Goal: Information Seeking & Learning: Learn about a topic

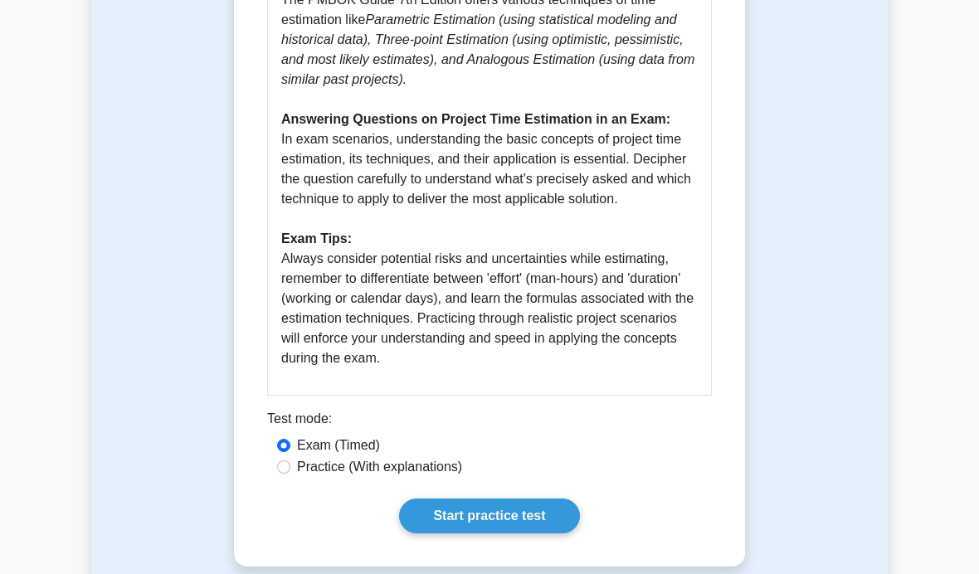
scroll to position [961, 0]
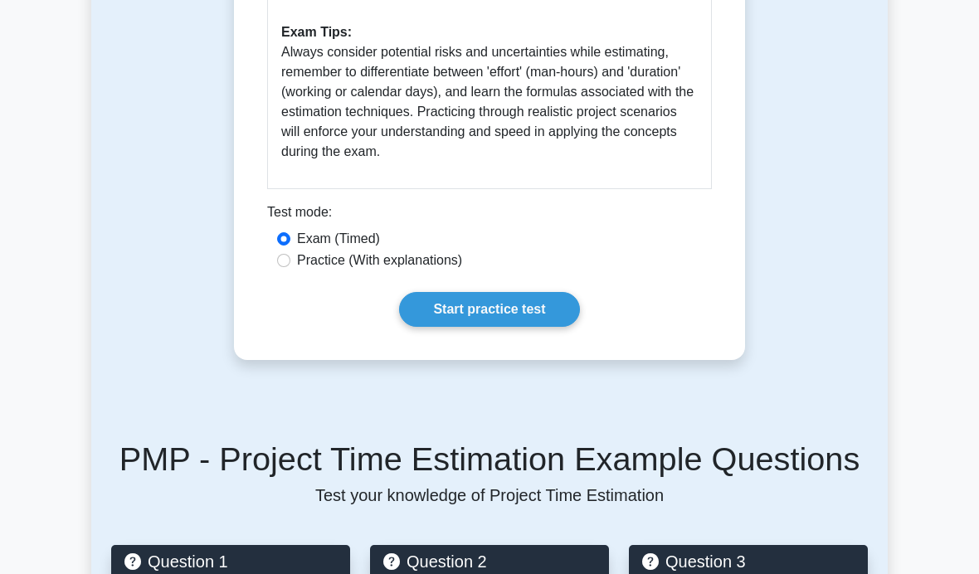
scroll to position [1231, 0]
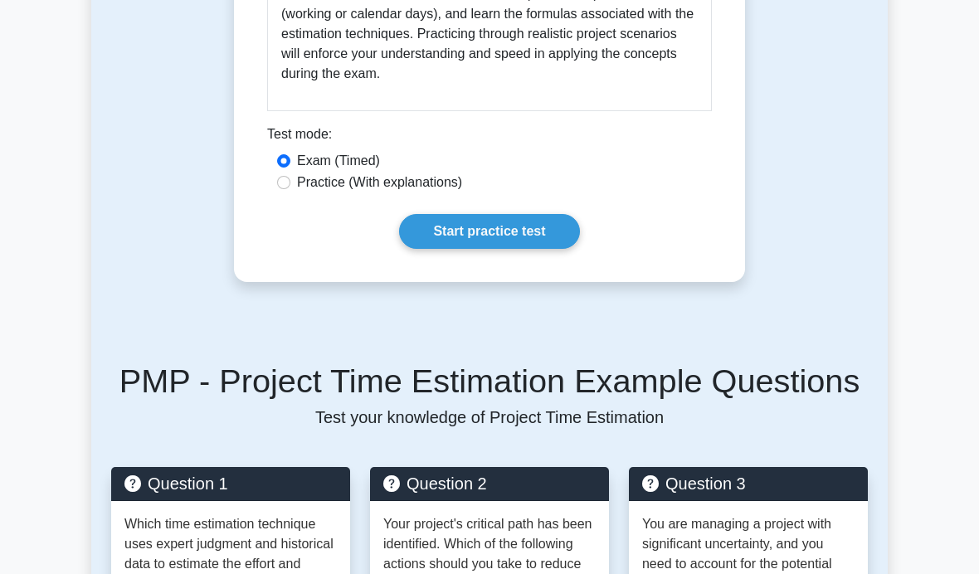
click at [522, 249] on link "Start practice test" at bounding box center [489, 231] width 180 height 35
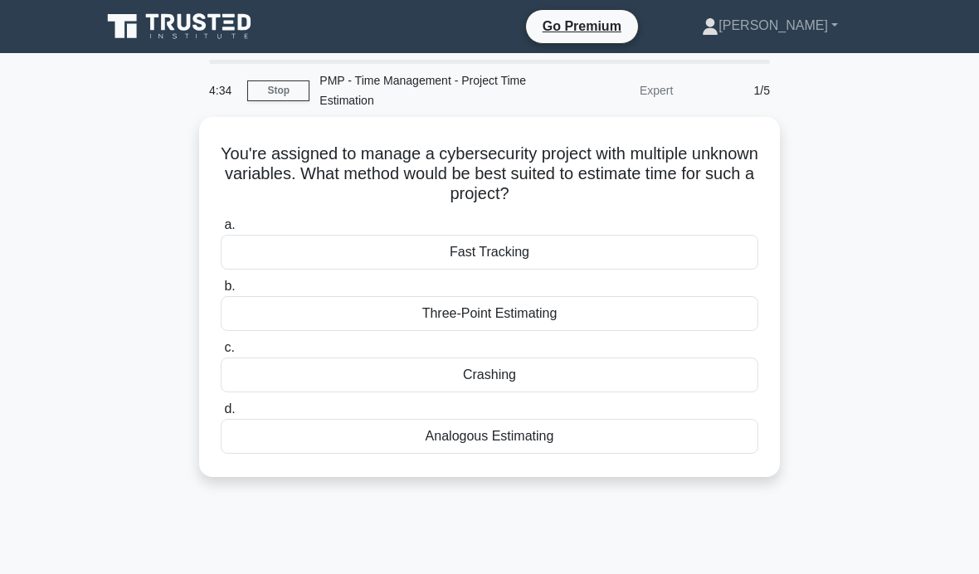
click at [683, 316] on div "Three-Point Estimating" at bounding box center [489, 313] width 537 height 35
click at [221, 292] on input "b. Three-Point Estimating" at bounding box center [221, 286] width 0 height 11
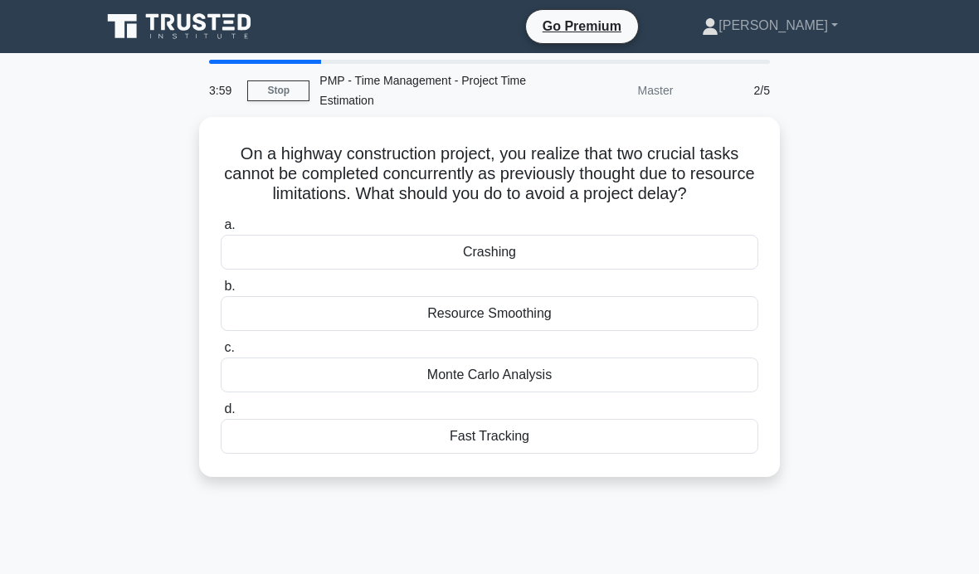
click at [654, 392] on div "Monte Carlo Analysis" at bounding box center [489, 374] width 537 height 35
click at [221, 353] on input "c. Monte Carlo Analysis" at bounding box center [221, 348] width 0 height 11
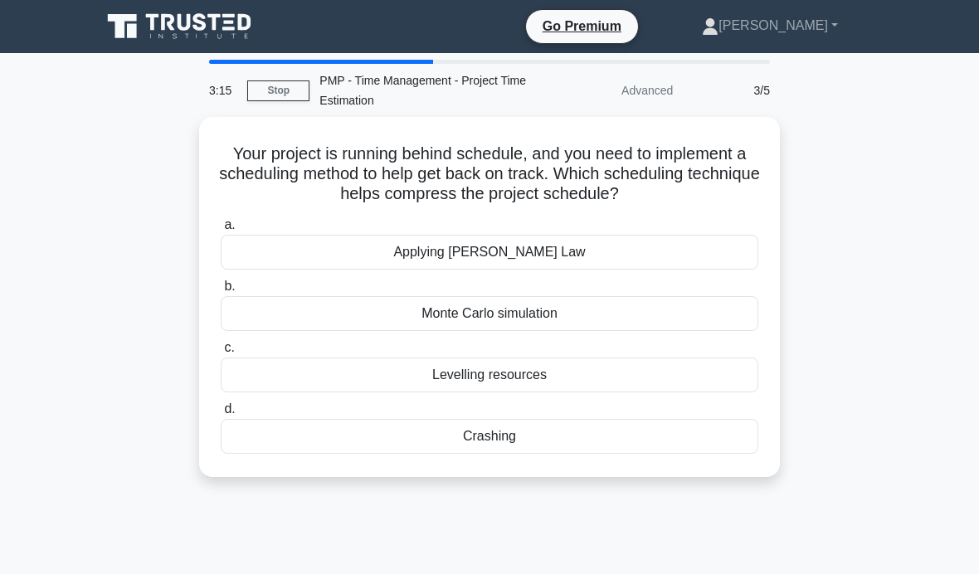
click at [610, 454] on div "Crashing" at bounding box center [489, 436] width 537 height 35
click at [221, 415] on input "d. Crashing" at bounding box center [221, 409] width 0 height 11
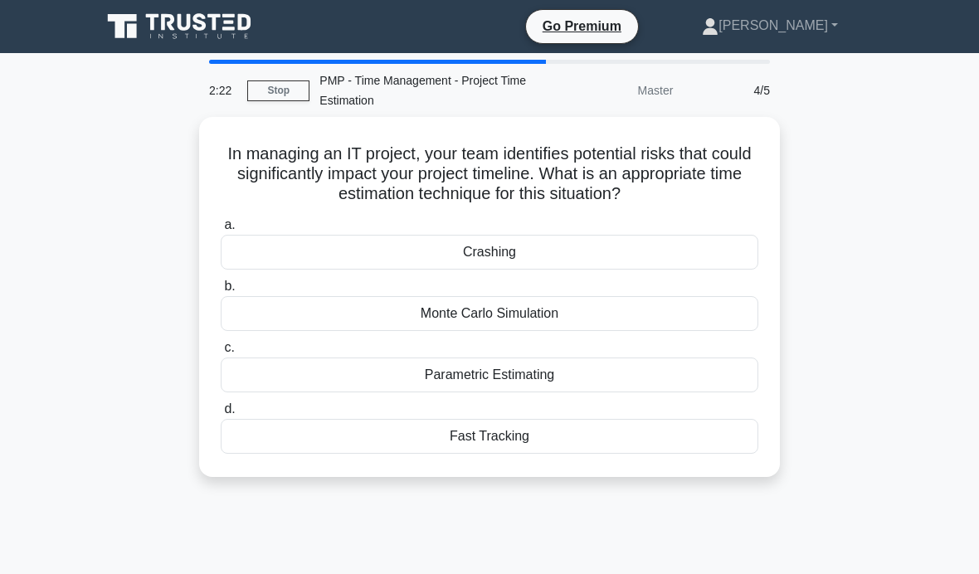
click at [710, 311] on div "Monte Carlo Simulation" at bounding box center [489, 313] width 537 height 35
click at [221, 292] on input "b. Monte Carlo Simulation" at bounding box center [221, 286] width 0 height 11
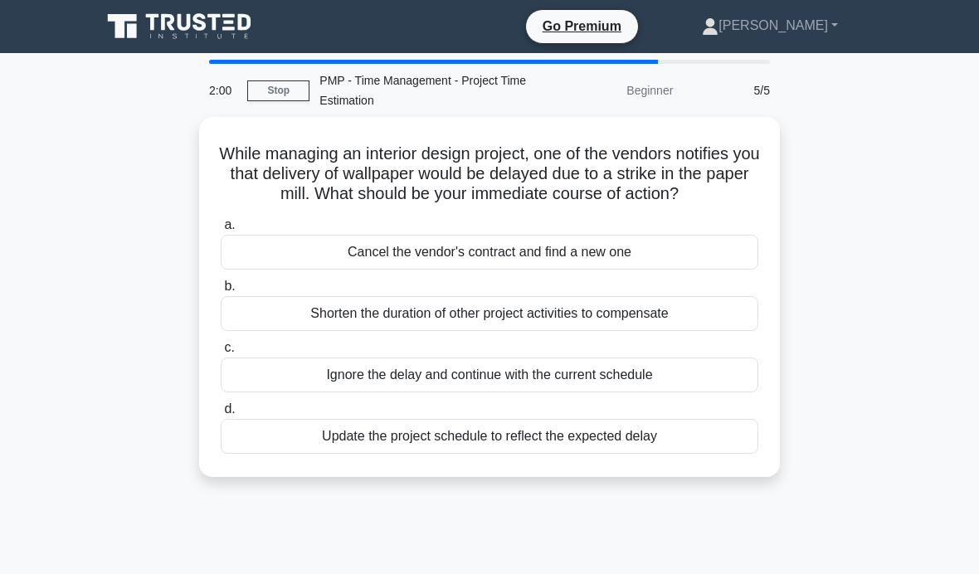
click at [696, 447] on div "Update the project schedule to reflect the expected delay" at bounding box center [489, 436] width 537 height 35
click at [221, 415] on input "d. Update the project schedule to reflect the expected delay" at bounding box center [221, 409] width 0 height 11
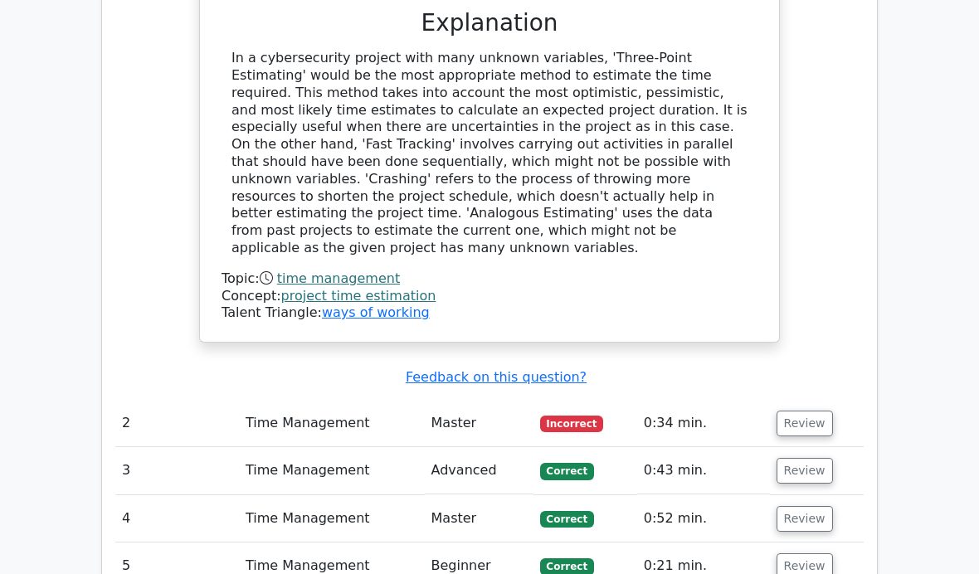
scroll to position [1709, 0]
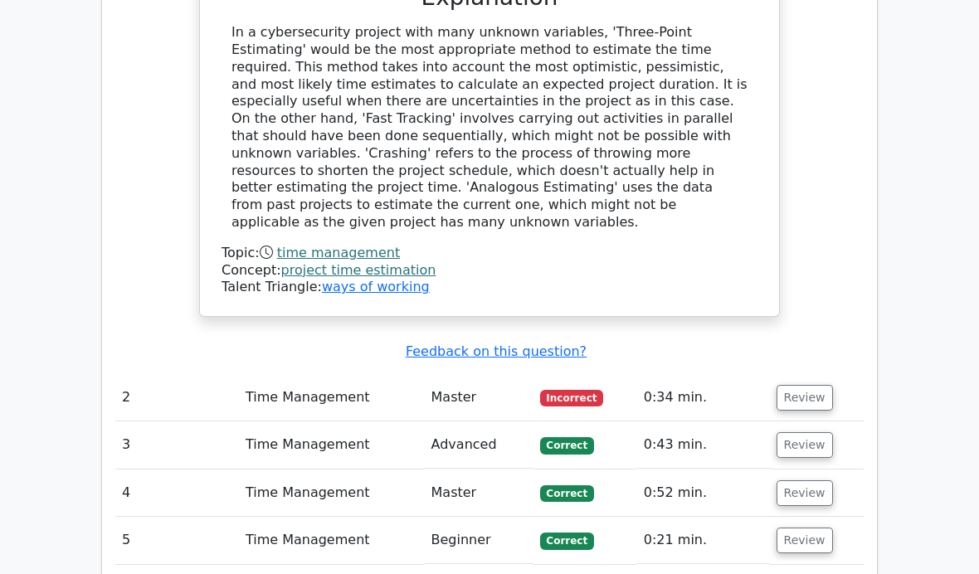
click at [806, 385] on button "Review" at bounding box center [804, 398] width 56 height 26
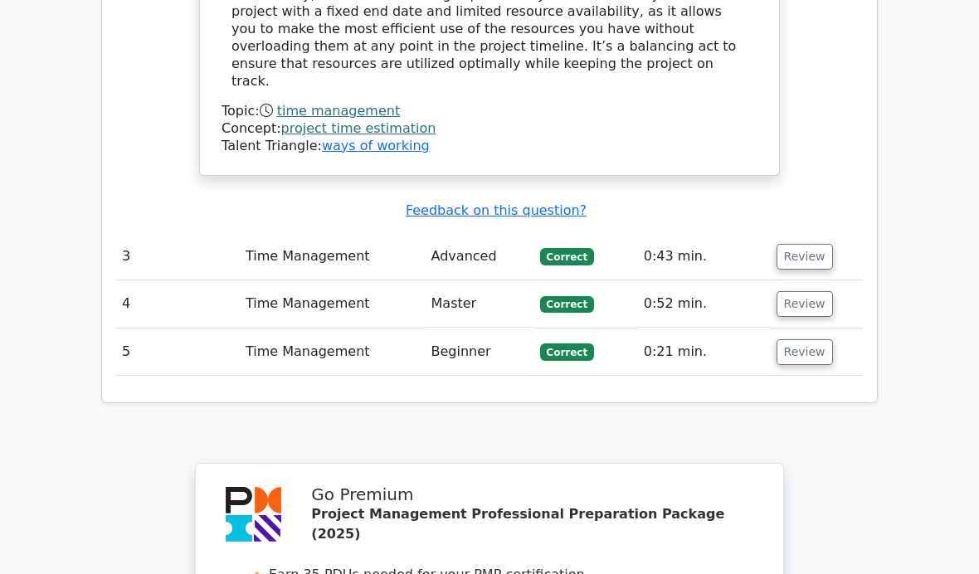
scroll to position [3205, 0]
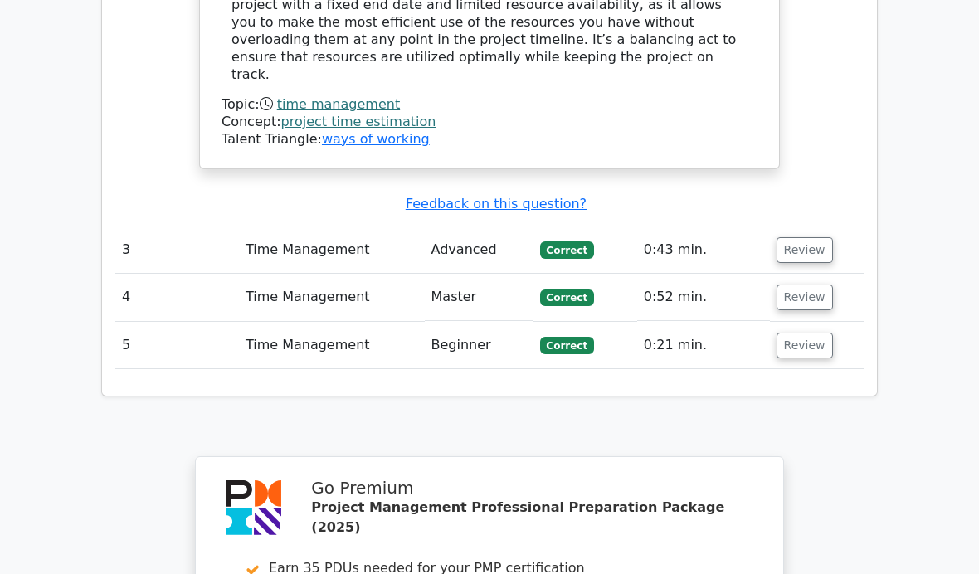
click at [810, 237] on button "Review" at bounding box center [804, 250] width 56 height 26
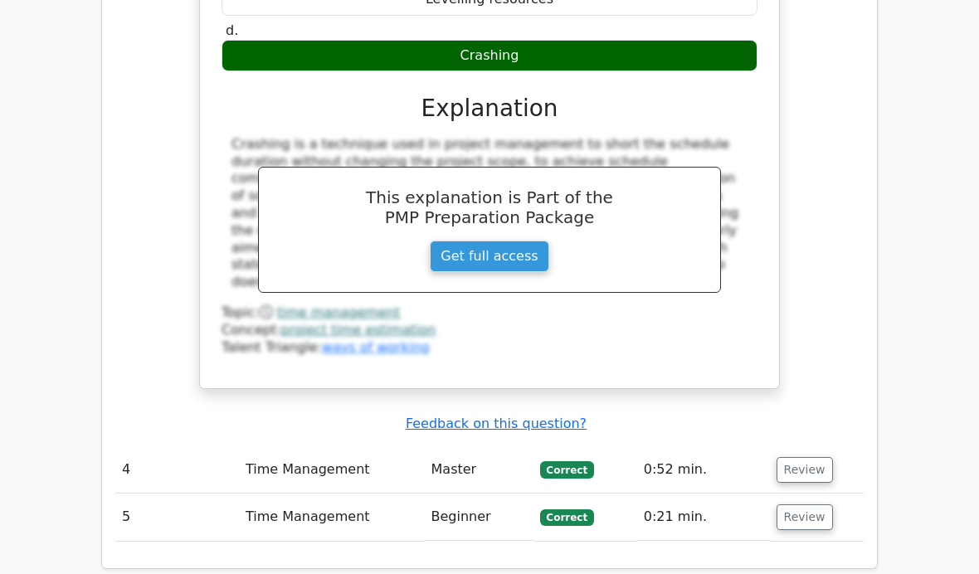
scroll to position [3874, 0]
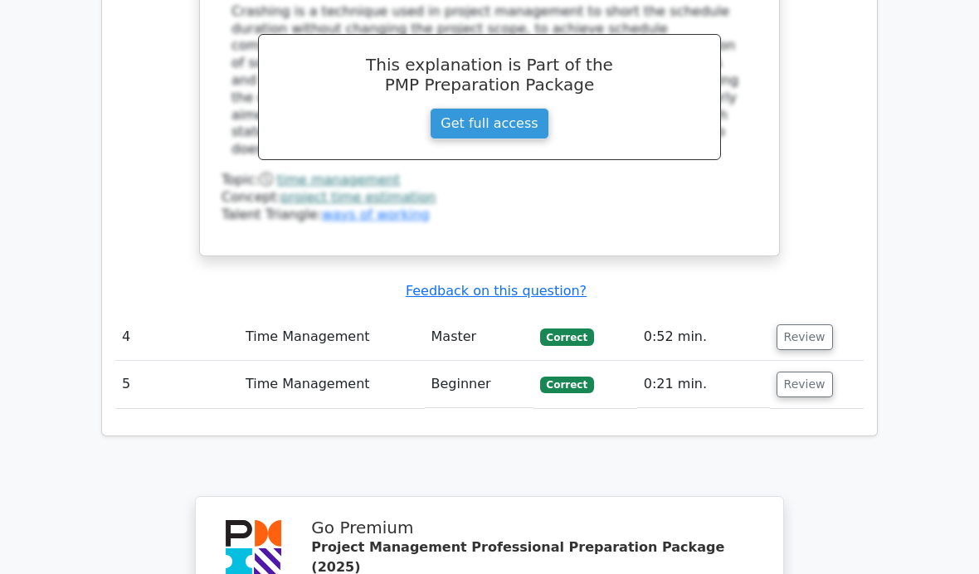
click at [814, 324] on button "Review" at bounding box center [804, 337] width 56 height 26
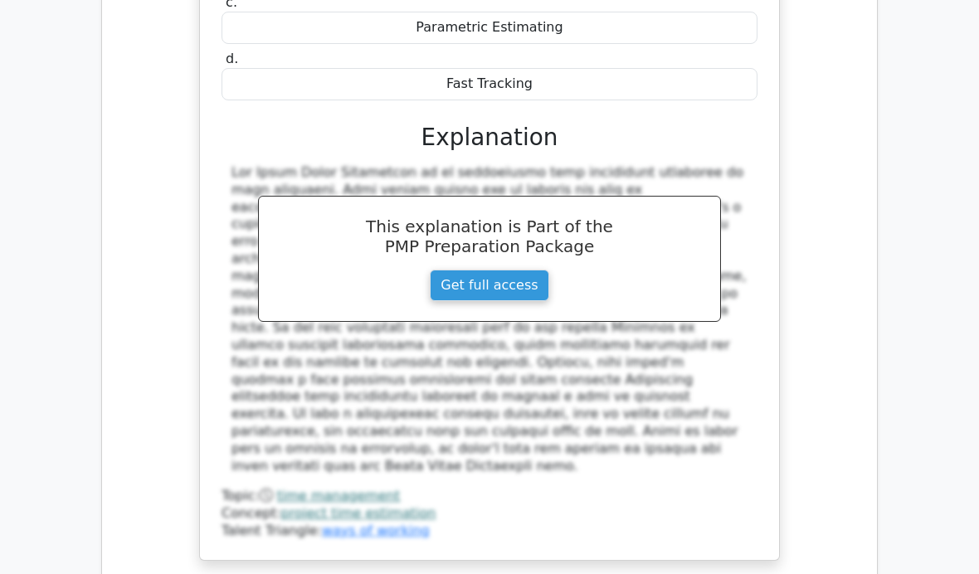
scroll to position [4518, 0]
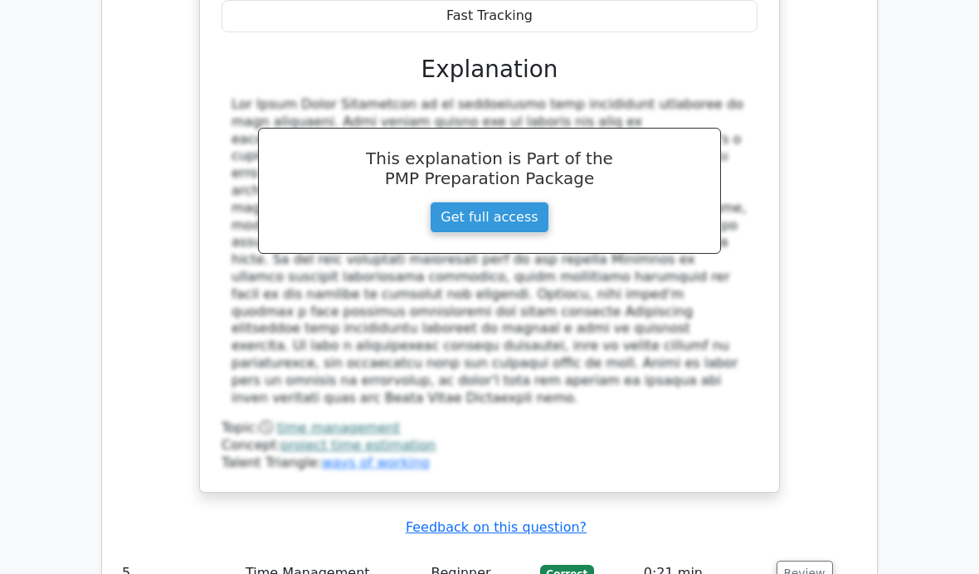
click at [810, 561] on button "Review" at bounding box center [804, 574] width 56 height 26
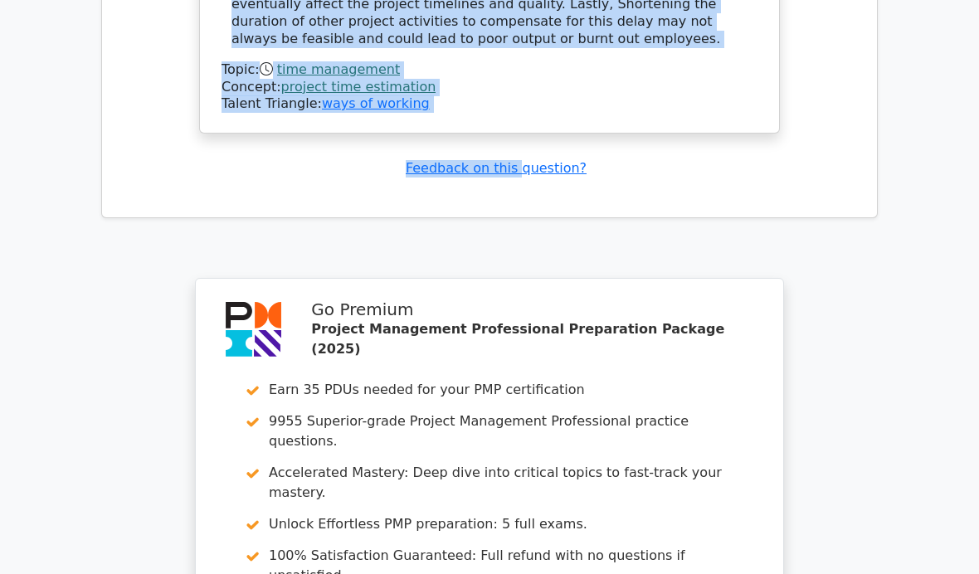
scroll to position [5638, 0]
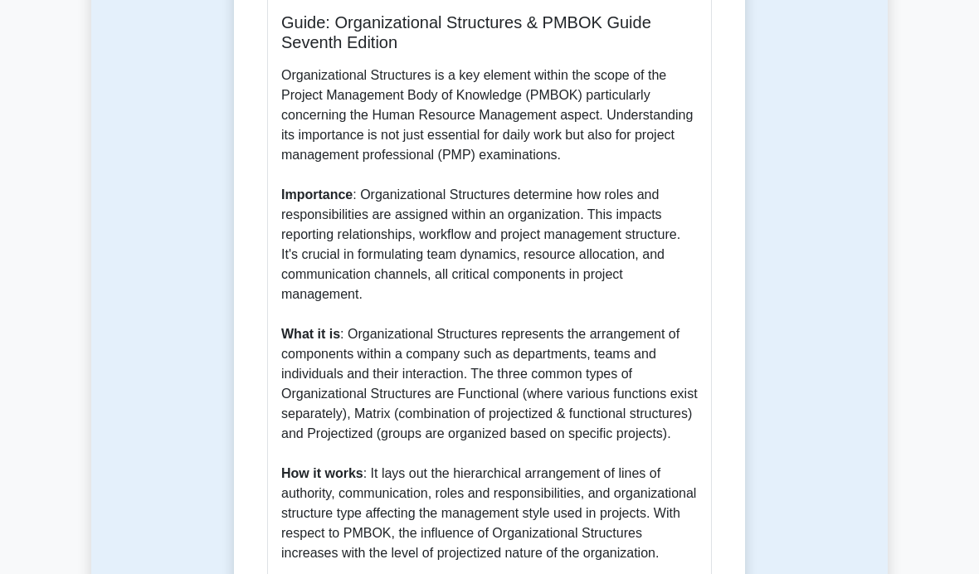
scroll to position [594, 0]
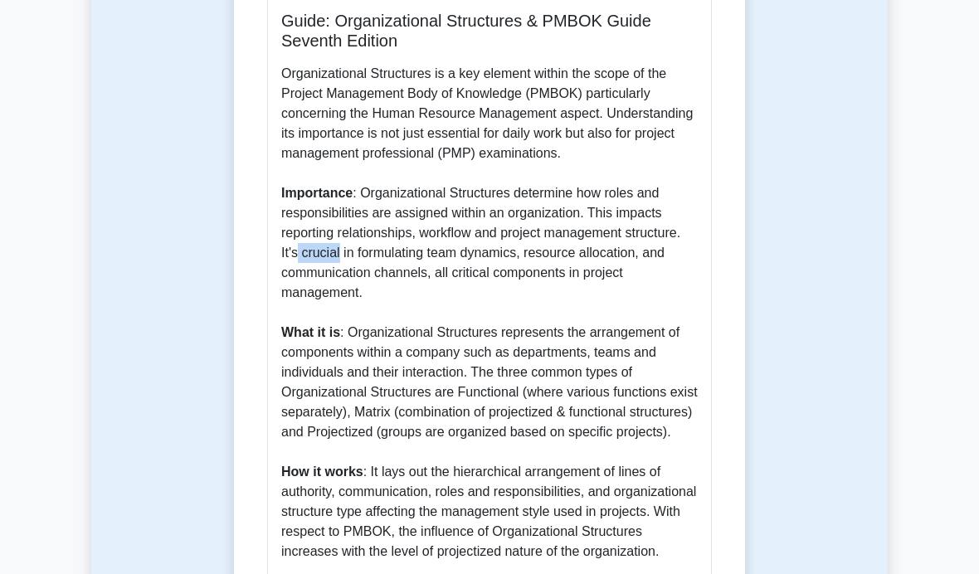
click at [655, 338] on p "Organizational Structures is a key element within the scope of the Project Mana…" at bounding box center [489, 462] width 416 height 796
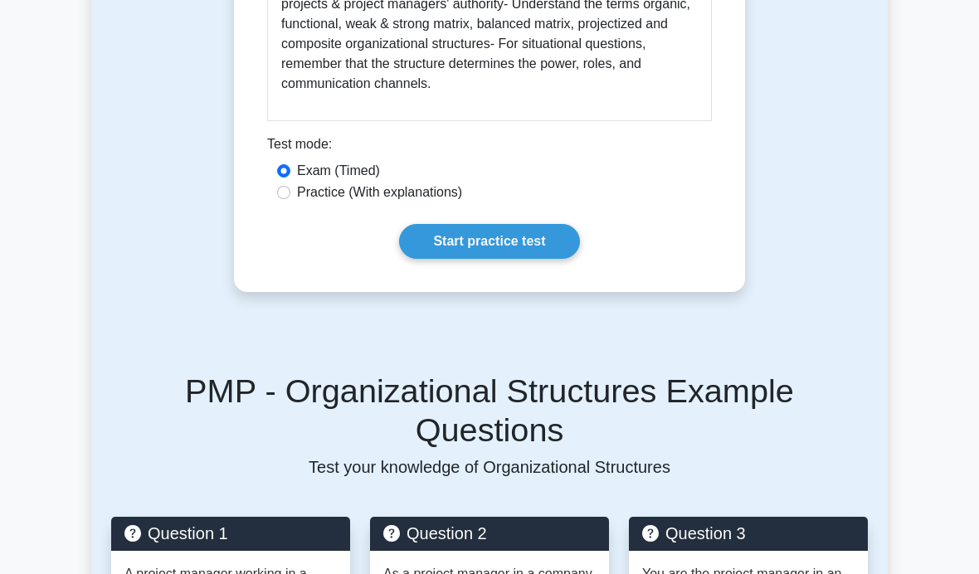
scroll to position [1362, 0]
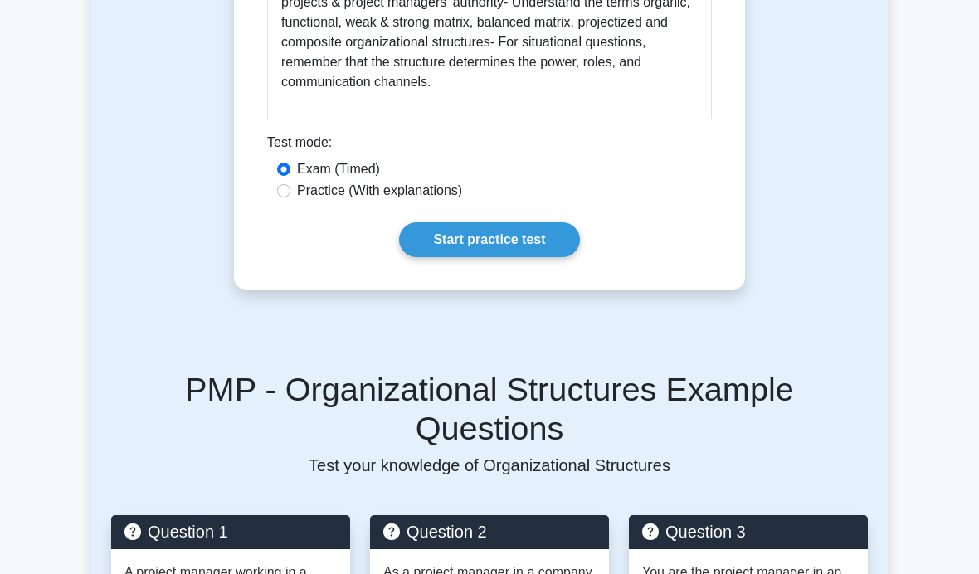
click at [559, 257] on link "Start practice test" at bounding box center [489, 239] width 180 height 35
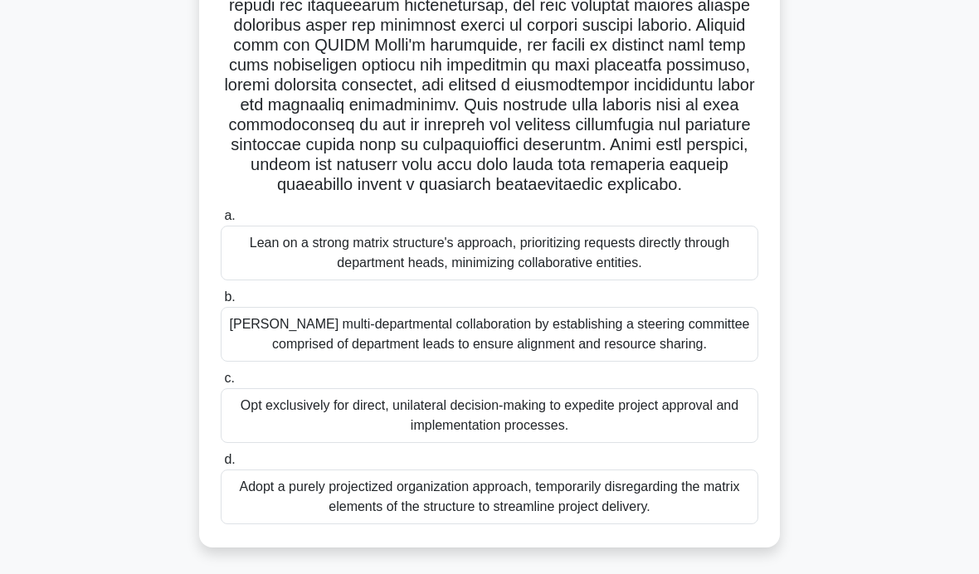
scroll to position [369, 0]
click at [718, 280] on div "Lean on a strong matrix structure's approach, prioritizing requests directly th…" at bounding box center [489, 253] width 537 height 55
click at [221, 221] on input "a. Lean on a strong matrix structure's approach, prioritizing requests directly…" at bounding box center [221, 216] width 0 height 11
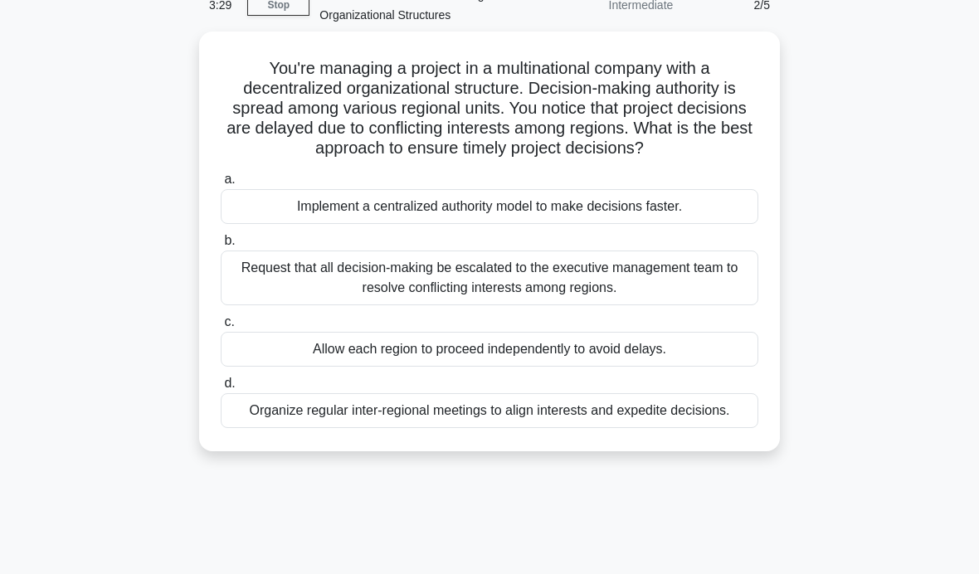
scroll to position [86, 0]
click at [706, 427] on div "Organize regular inter-regional meetings to align interests and expedite decisi…" at bounding box center [489, 409] width 537 height 35
click at [221, 388] on input "d. Organize regular inter-regional meetings to align interests and expedite dec…" at bounding box center [221, 382] width 0 height 11
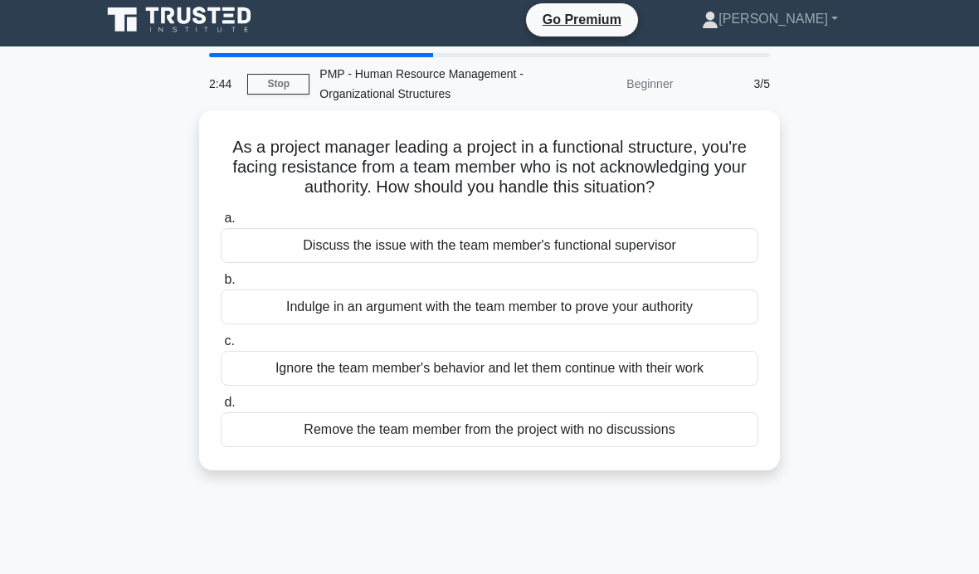
scroll to position [0, 0]
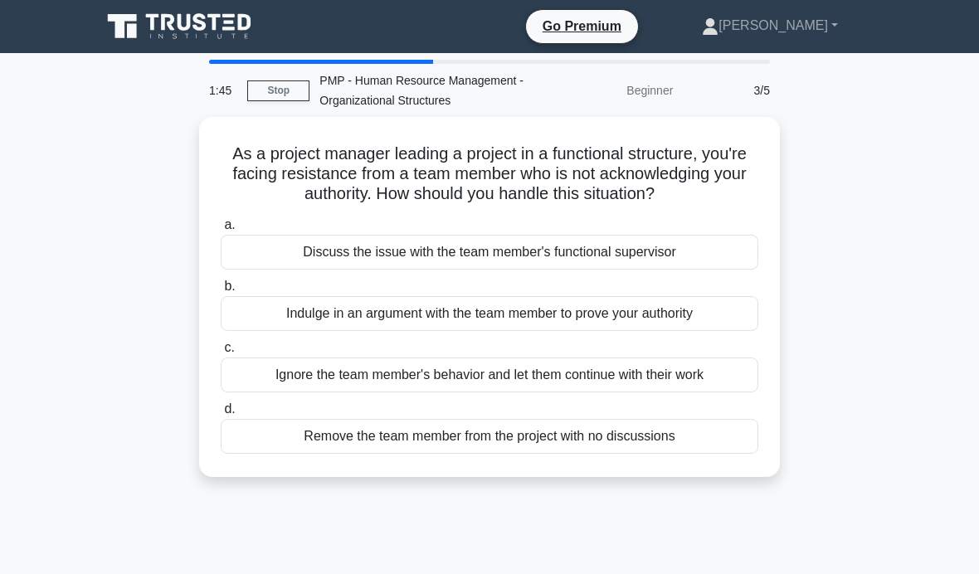
click at [570, 270] on div "Discuss the issue with the team member's functional supervisor" at bounding box center [489, 252] width 537 height 35
click at [221, 231] on input "a. Discuss the issue with the team member's functional supervisor" at bounding box center [221, 225] width 0 height 11
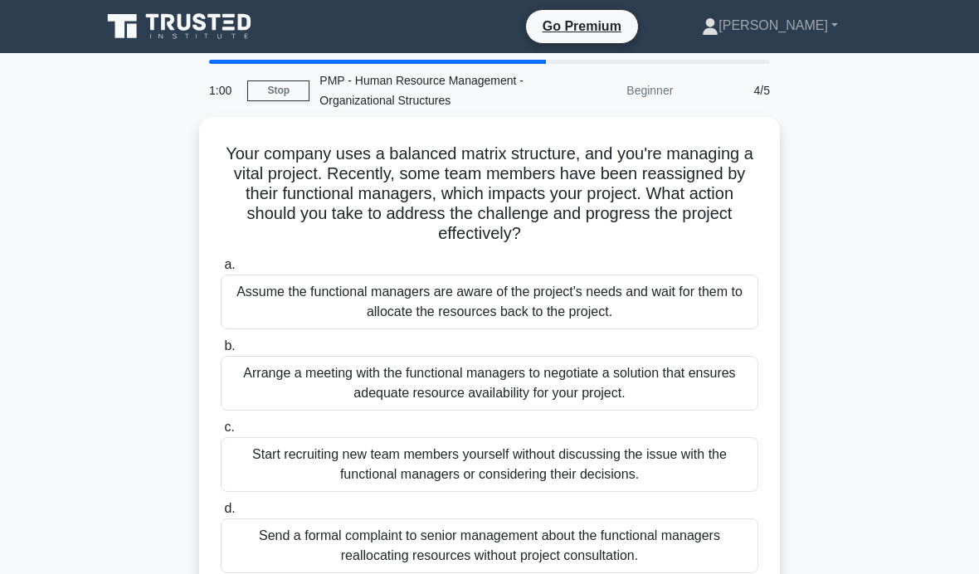
click at [474, 403] on div "Arrange a meeting with the functional managers to negotiate a solution that ens…" at bounding box center [489, 383] width 537 height 55
click at [221, 352] on input "b. Arrange a meeting with the functional managers to negotiate a solution that …" at bounding box center [221, 346] width 0 height 11
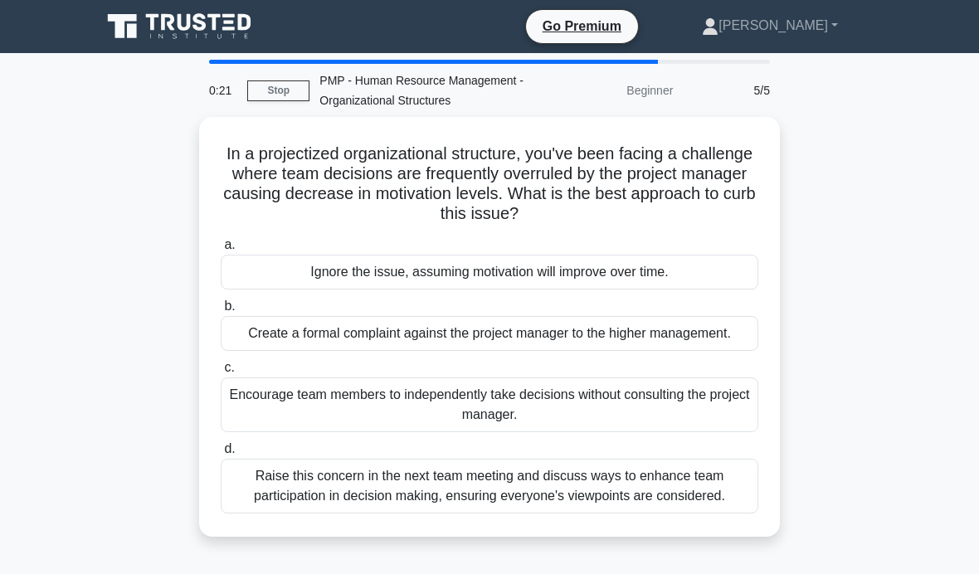
click at [454, 513] on div "Raise this concern in the next team meeting and discuss ways to enhance team pa…" at bounding box center [489, 486] width 537 height 55
click at [221, 454] on input "d. Raise this concern in the next team meeting and discuss ways to enhance team…" at bounding box center [221, 449] width 0 height 11
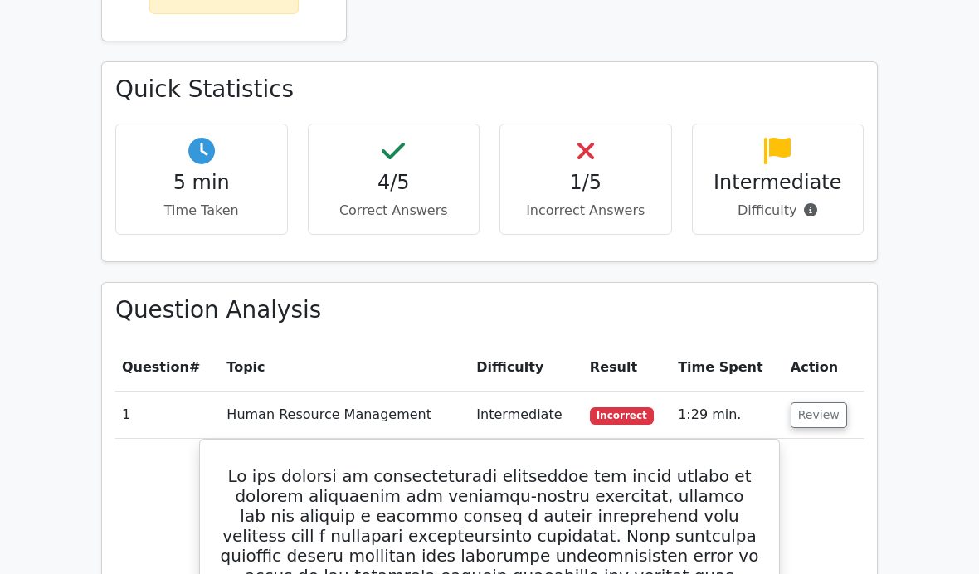
scroll to position [914, 0]
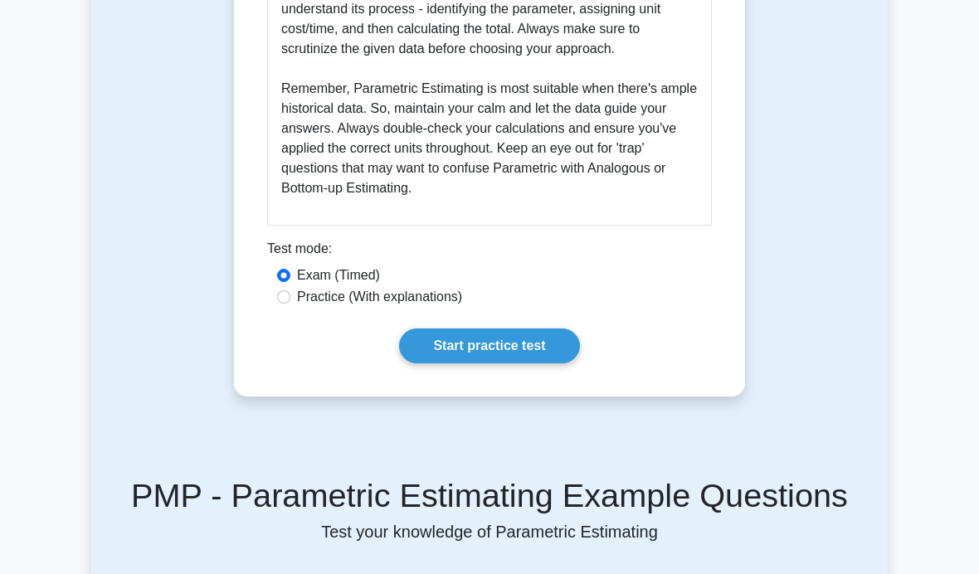
scroll to position [1417, 0]
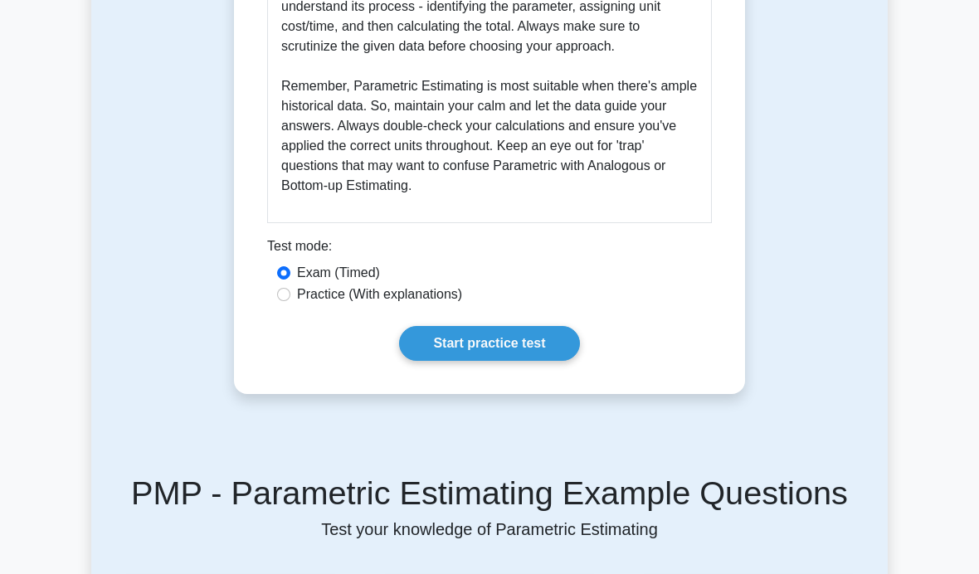
click at [497, 361] on link "Start practice test" at bounding box center [489, 343] width 180 height 35
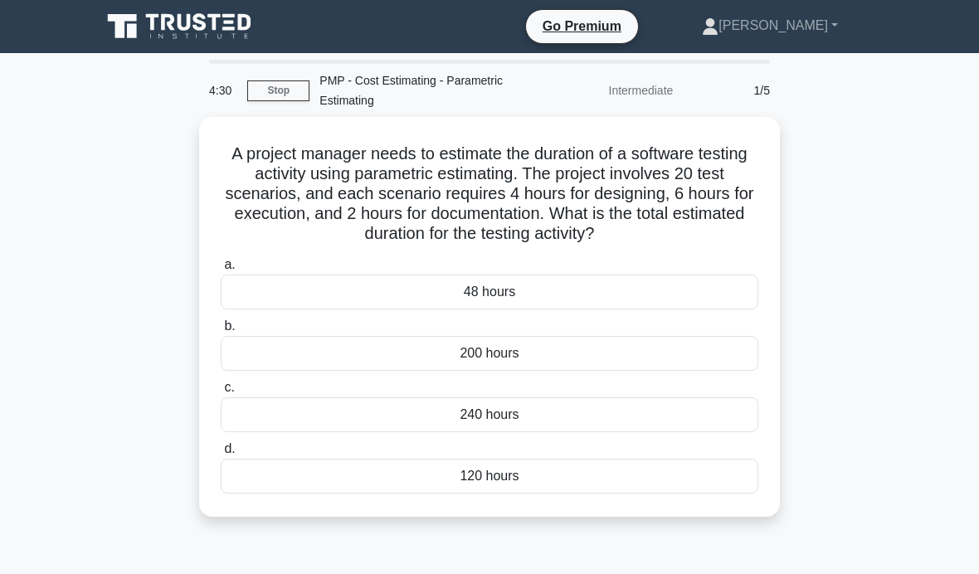
click at [424, 432] on div "240 hours" at bounding box center [489, 414] width 537 height 35
click at [221, 393] on input "c. 240 hours" at bounding box center [221, 387] width 0 height 11
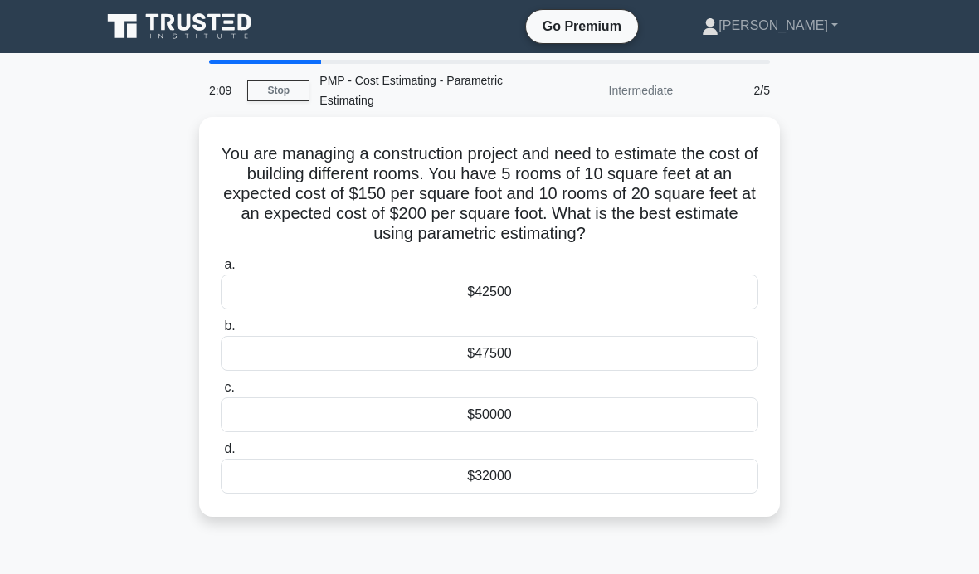
click at [566, 354] on div "$47500" at bounding box center [489, 353] width 537 height 35
click at [221, 332] on input "b. $47500" at bounding box center [221, 326] width 0 height 11
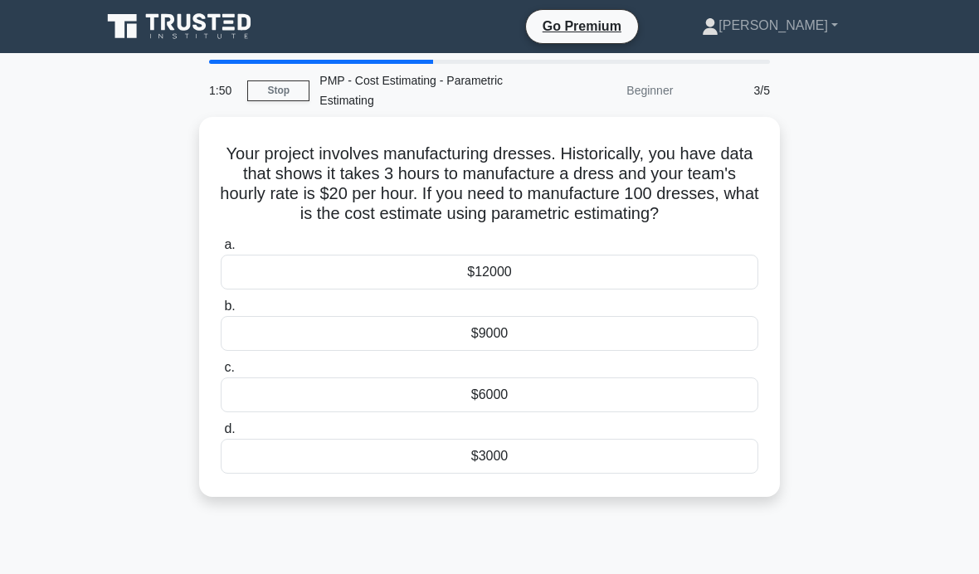
click at [449, 401] on div "$6000" at bounding box center [489, 394] width 537 height 35
click at [221, 373] on input "c. $6000" at bounding box center [221, 367] width 0 height 11
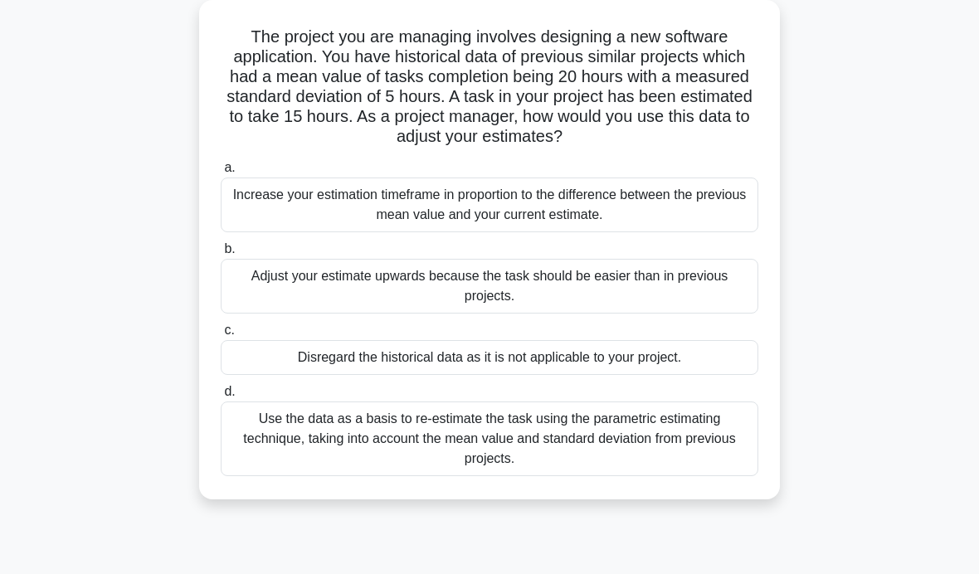
scroll to position [118, 0]
click at [367, 454] on div "Use the data as a basis to re-estimate the task using the parametric estimating…" at bounding box center [489, 438] width 537 height 75
click at [221, 396] on input "d. Use the data as a basis to re-estimate the task using the parametric estimat…" at bounding box center [221, 391] width 0 height 11
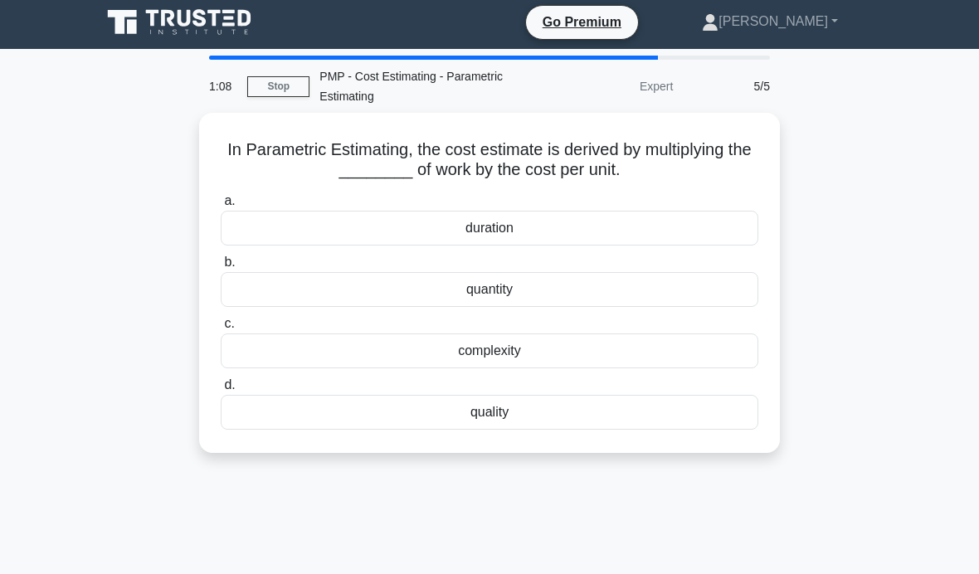
scroll to position [0, 0]
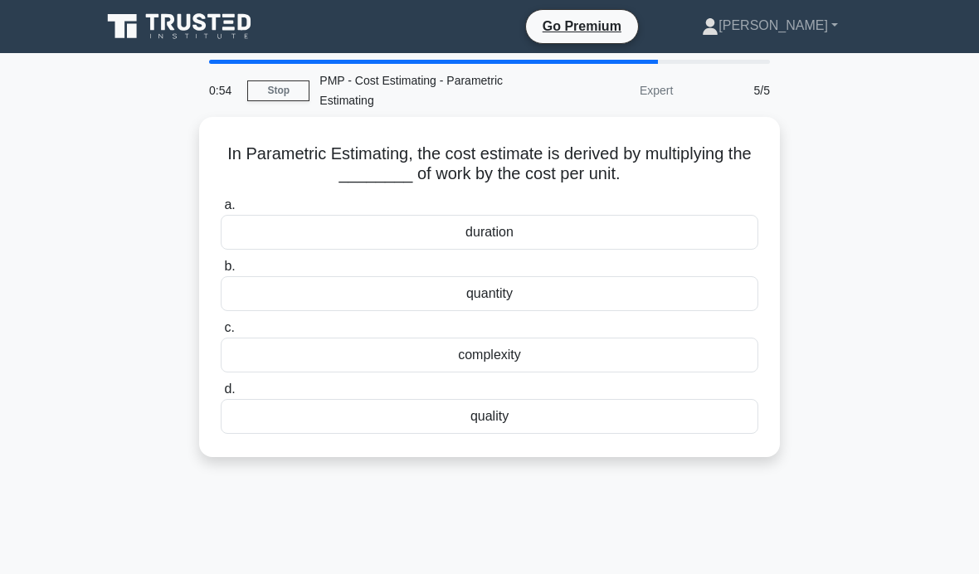
click at [440, 231] on div "duration" at bounding box center [489, 232] width 537 height 35
click at [221, 211] on input "a. duration" at bounding box center [221, 205] width 0 height 11
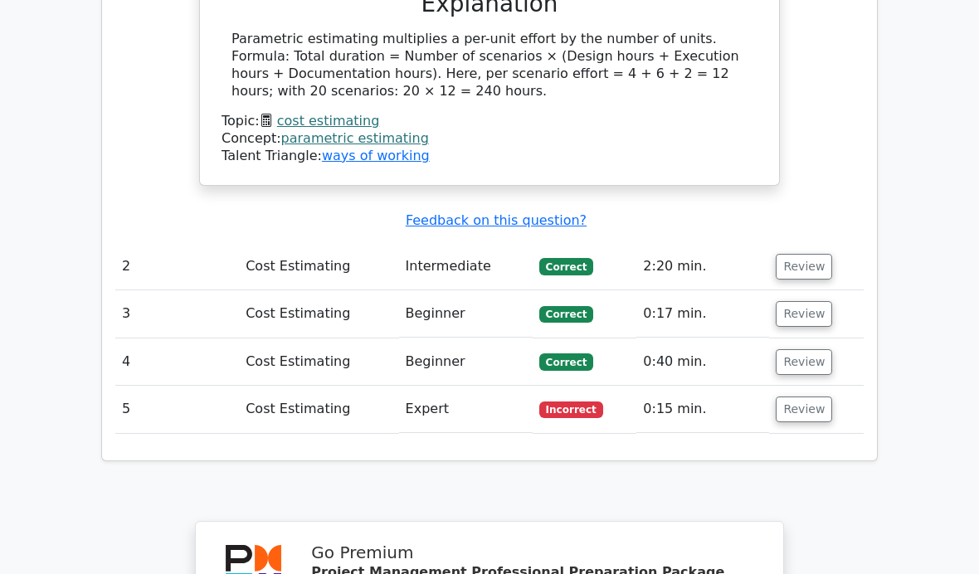
scroll to position [1786, 0]
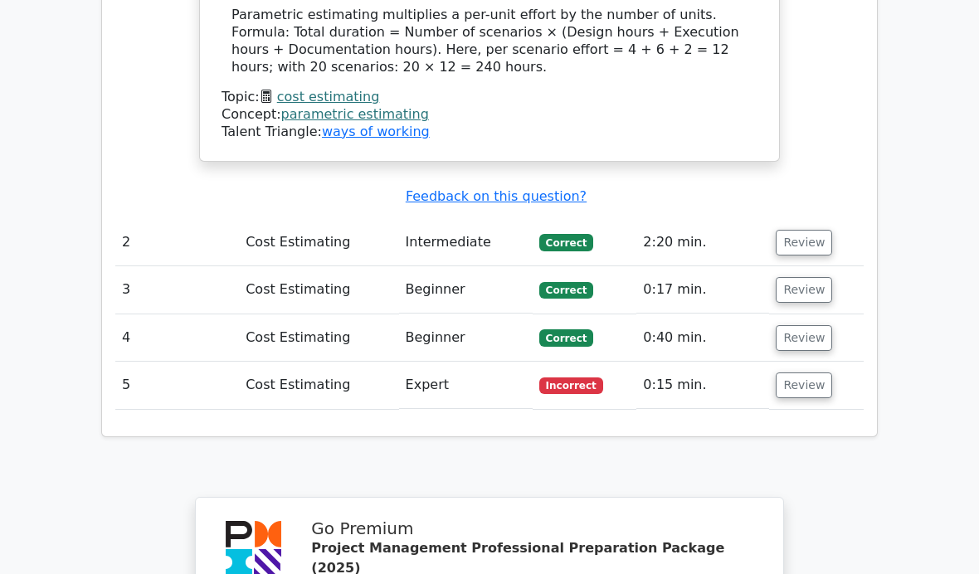
click at [789, 372] on button "Review" at bounding box center [803, 385] width 56 height 26
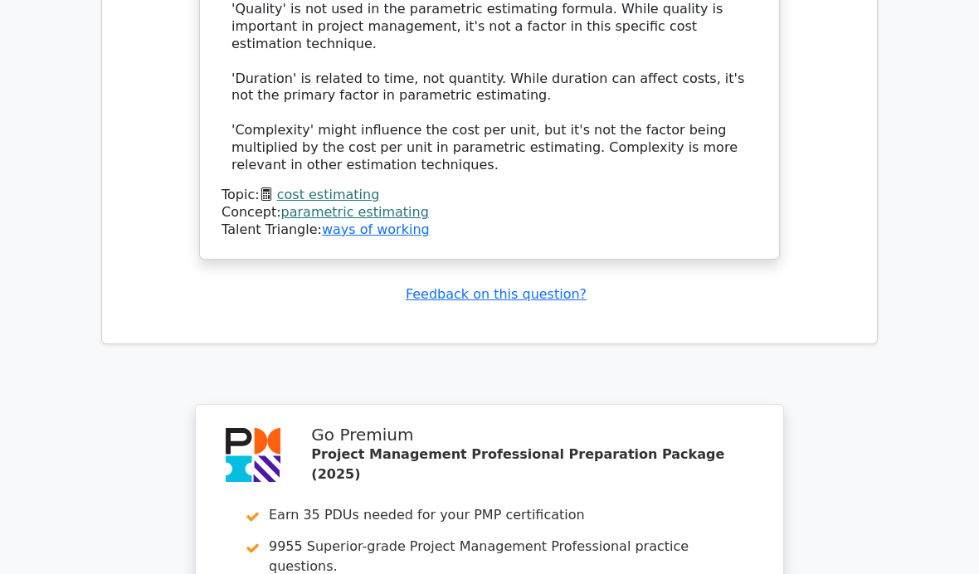
scroll to position [2811, 0]
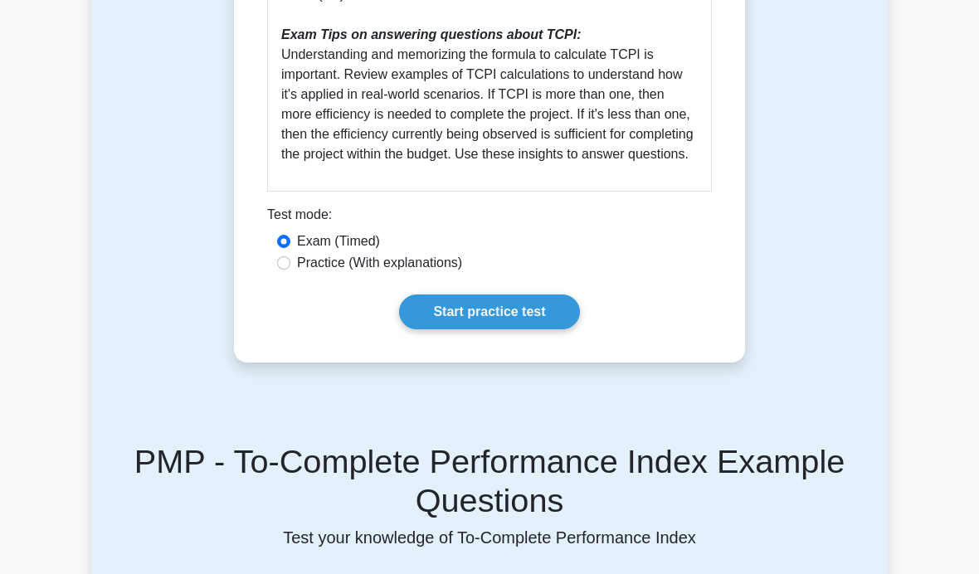
scroll to position [1045, 0]
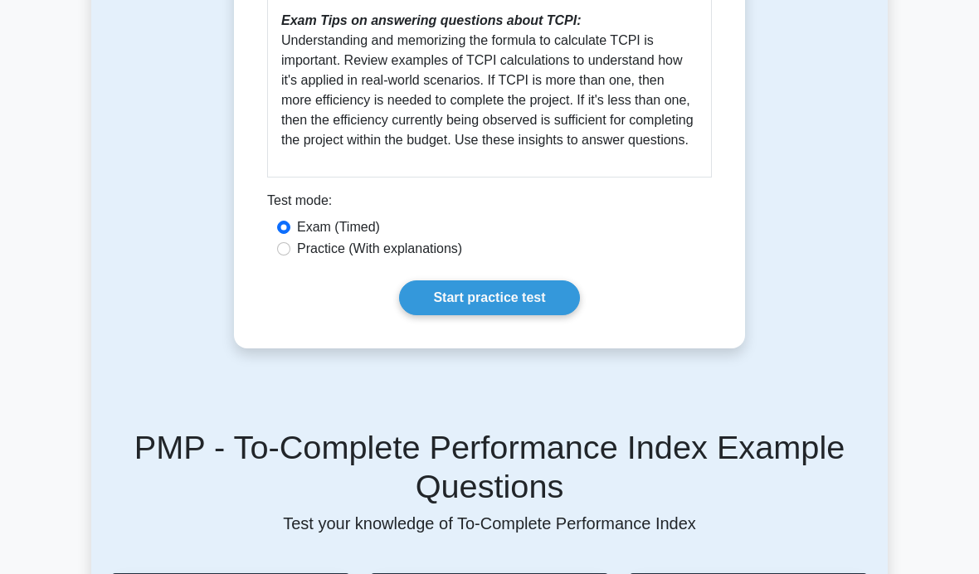
click at [531, 315] on link "Start practice test" at bounding box center [489, 297] width 180 height 35
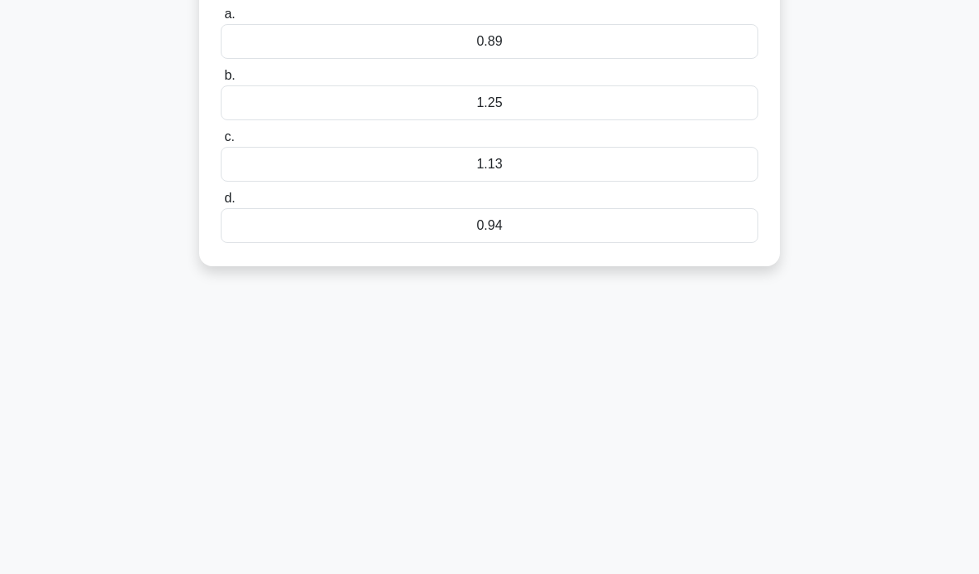
scroll to position [263, 0]
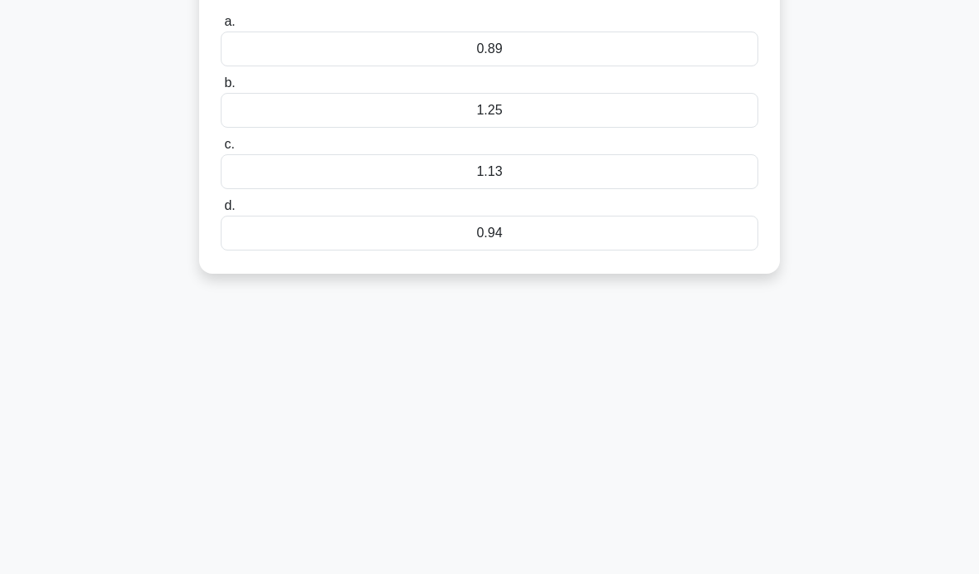
click at [614, 123] on div "1.25" at bounding box center [489, 110] width 537 height 35
click at [221, 89] on input "b. 1.25" at bounding box center [221, 83] width 0 height 11
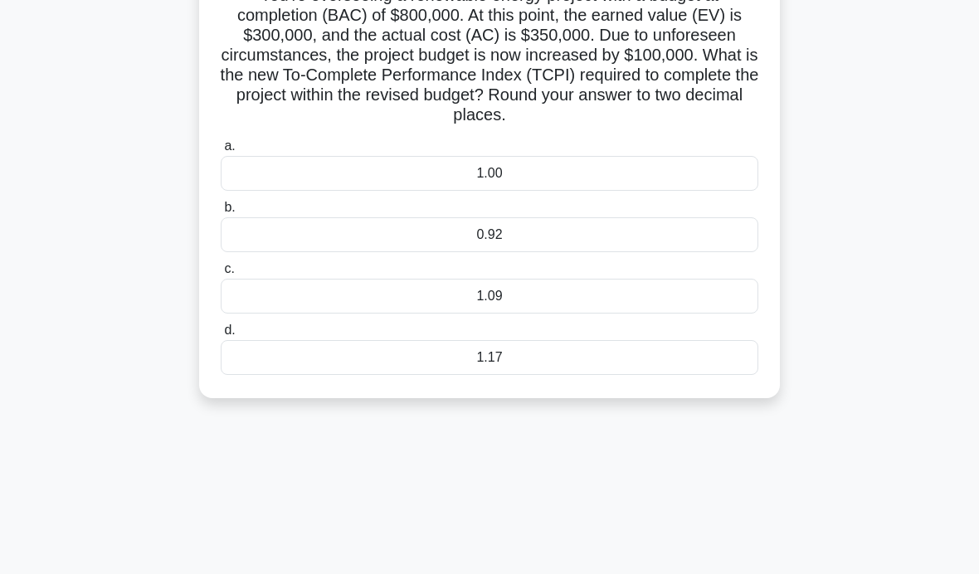
scroll to position [0, 0]
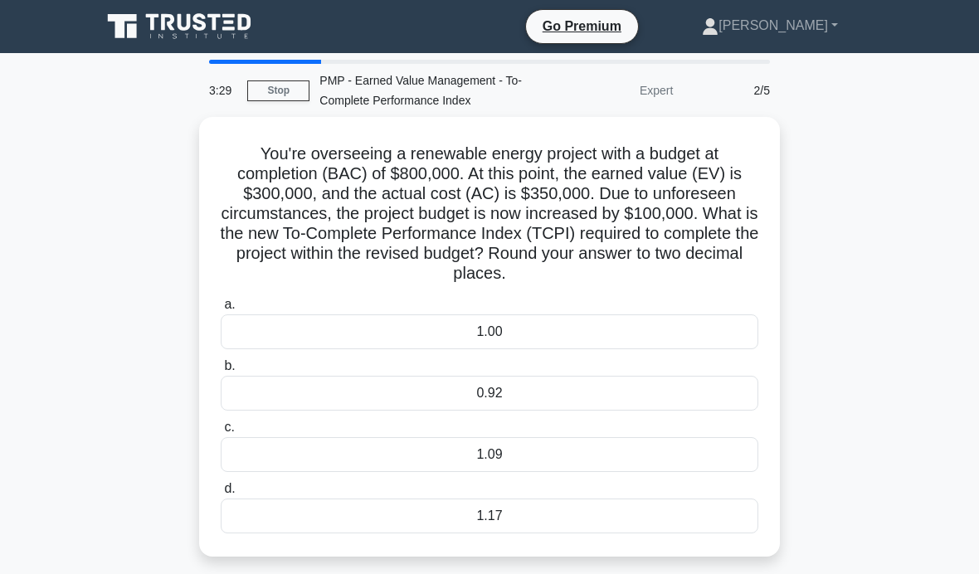
click at [519, 516] on div "1.17" at bounding box center [489, 515] width 537 height 35
click at [221, 494] on input "d. 1.17" at bounding box center [221, 488] width 0 height 11
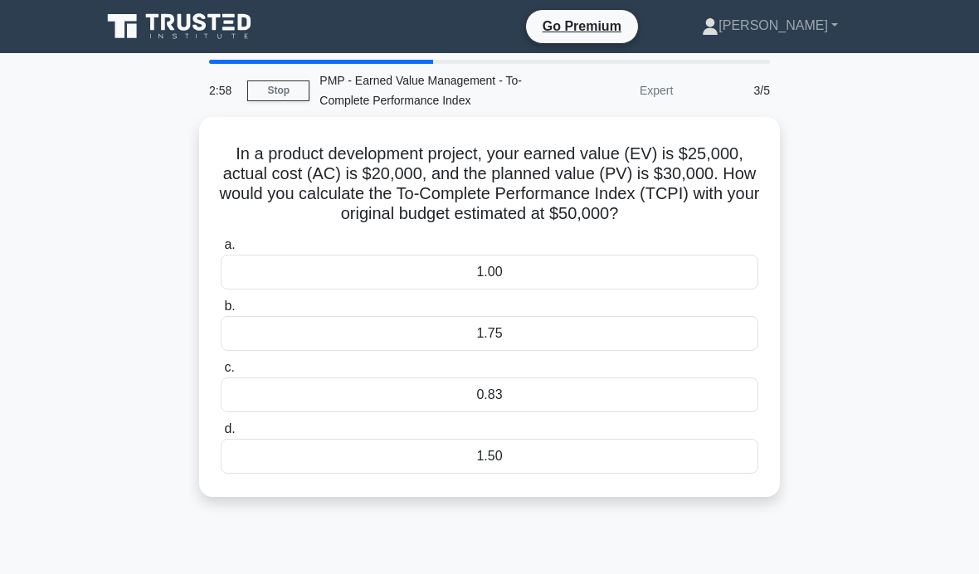
click at [402, 406] on div "0.83" at bounding box center [489, 394] width 537 height 35
click at [221, 373] on input "c. 0.83" at bounding box center [221, 367] width 0 height 11
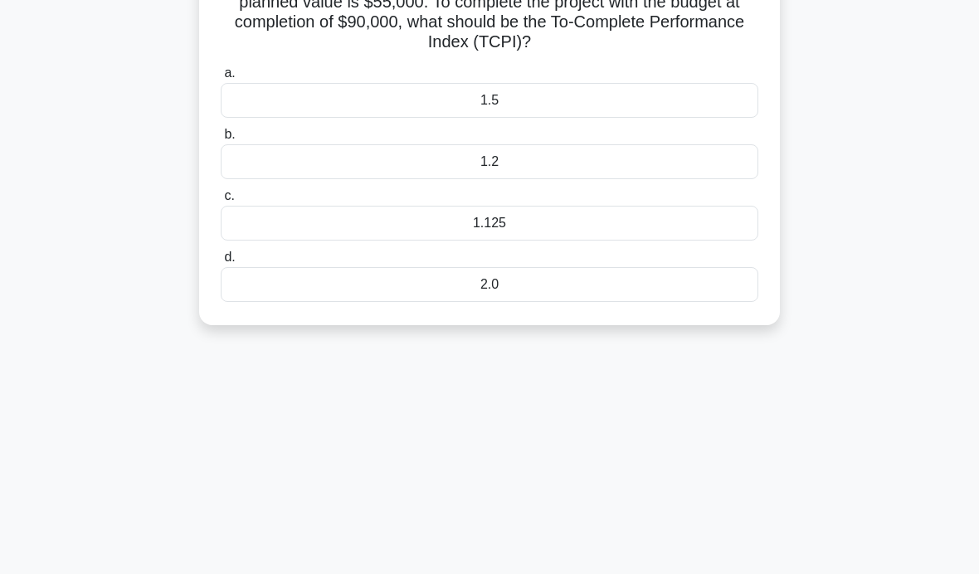
scroll to position [211, 0]
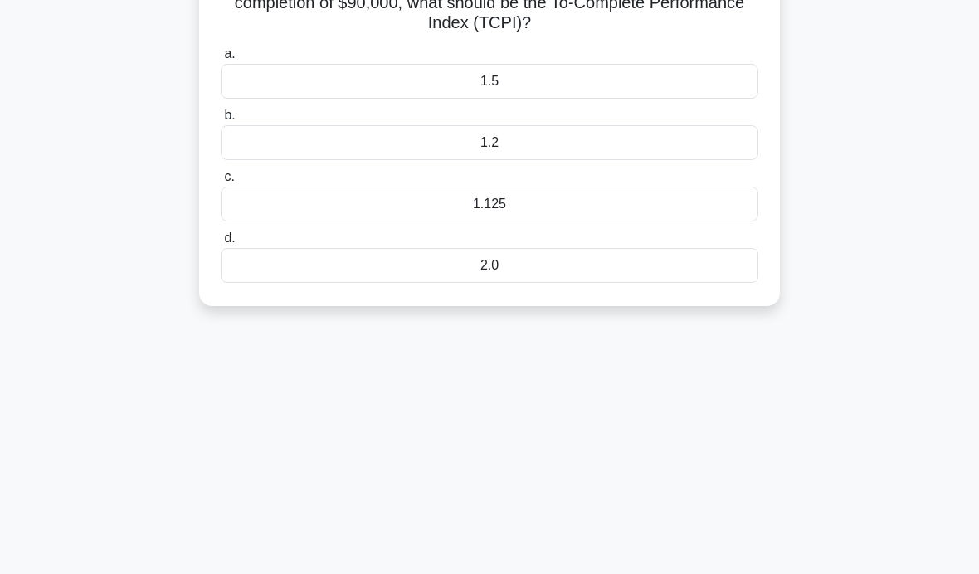
click at [420, 401] on div "1:54 Stop PMP - Earned Value Management - To-Complete Performance Index Expert …" at bounding box center [489, 263] width 796 height 829
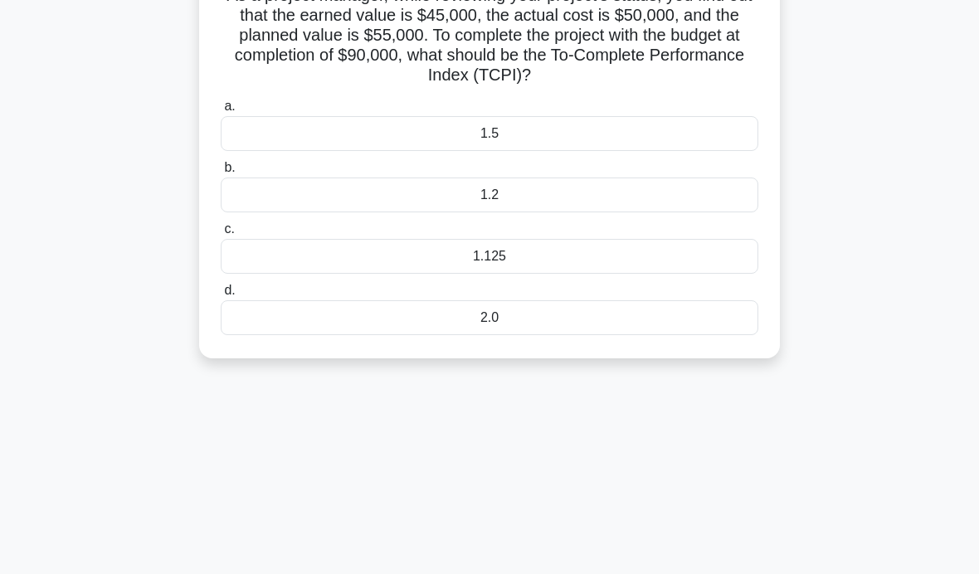
scroll to position [150, 0]
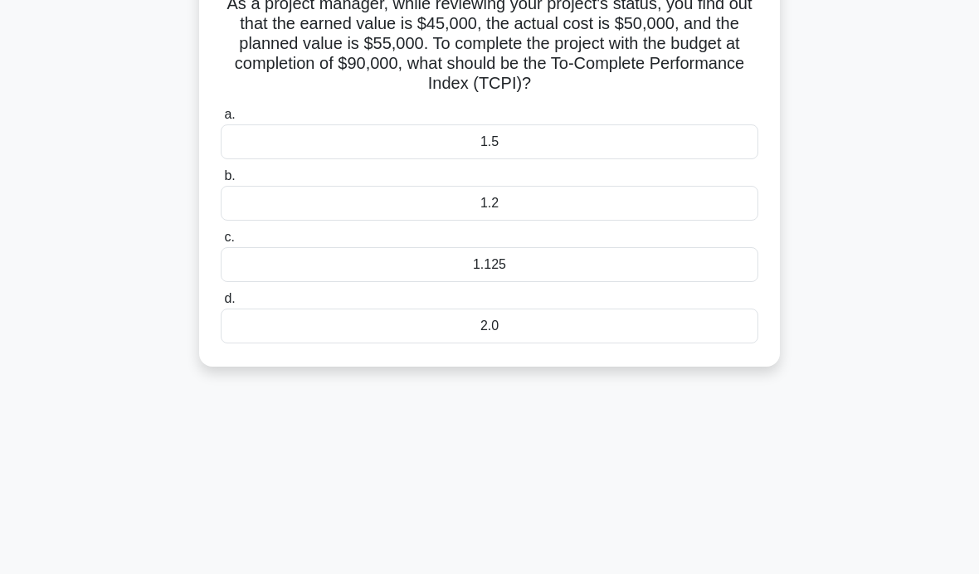
click at [569, 259] on div "1.125" at bounding box center [489, 264] width 537 height 35
click at [221, 243] on input "c. 1.125" at bounding box center [221, 237] width 0 height 11
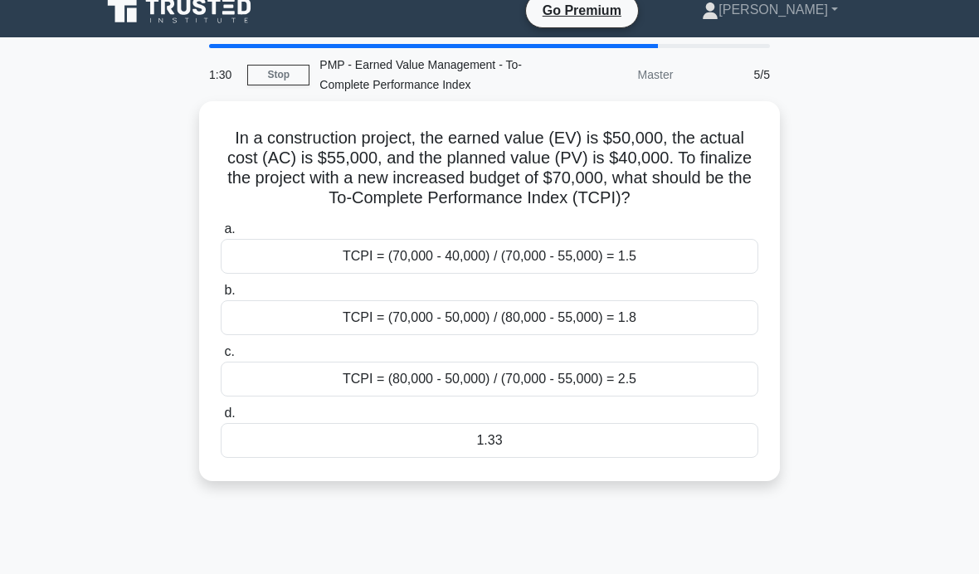
scroll to position [15, 0]
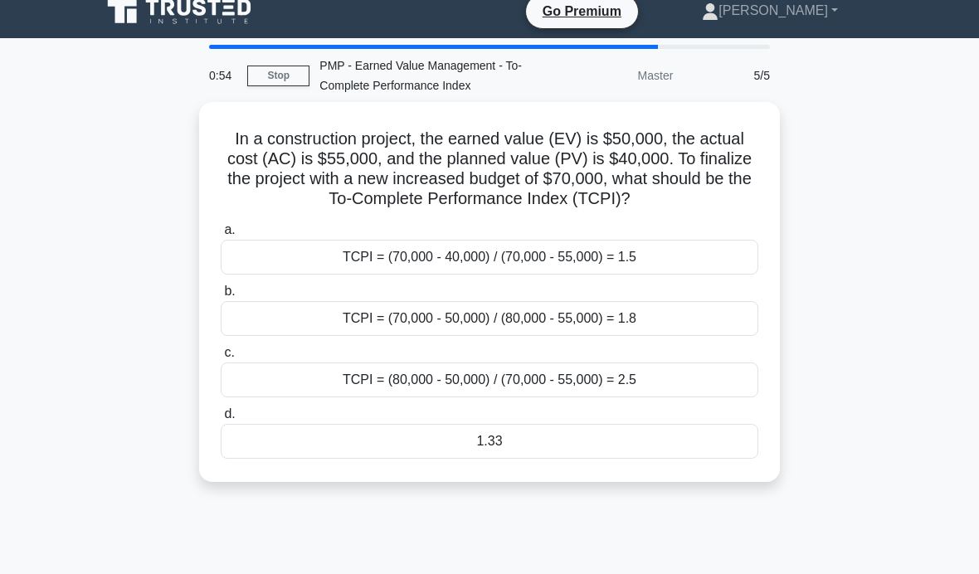
click at [662, 274] on div "TCPI = (70,000 - 40,000) / (70,000 - 55,000) = 1.5" at bounding box center [489, 257] width 537 height 35
click at [221, 236] on input "a. TCPI = (70,000 - 40,000) / (70,000 - 55,000) = 1.5" at bounding box center [221, 230] width 0 height 11
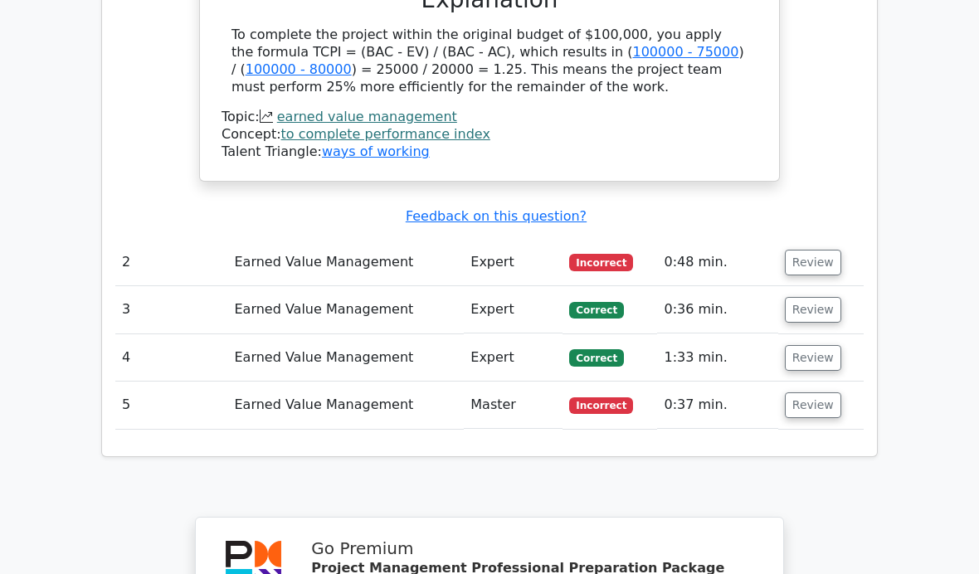
scroll to position [1800, 0]
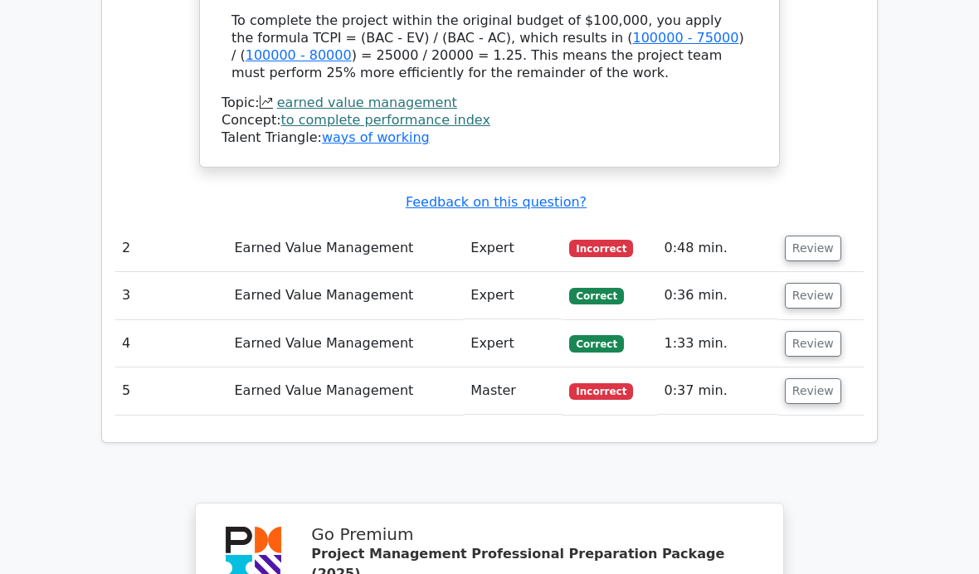
click at [810, 236] on button "Review" at bounding box center [813, 249] width 56 height 26
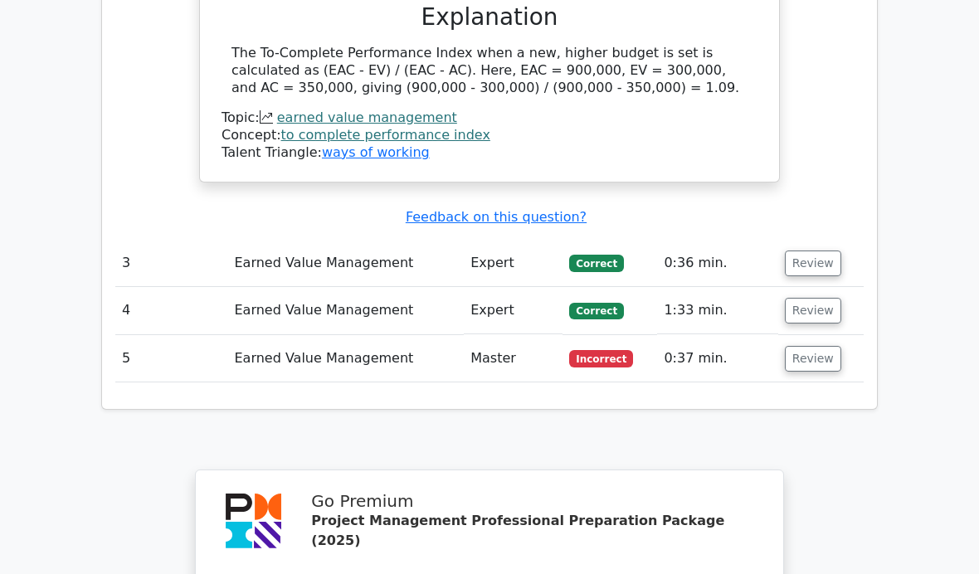
scroll to position [2516, 0]
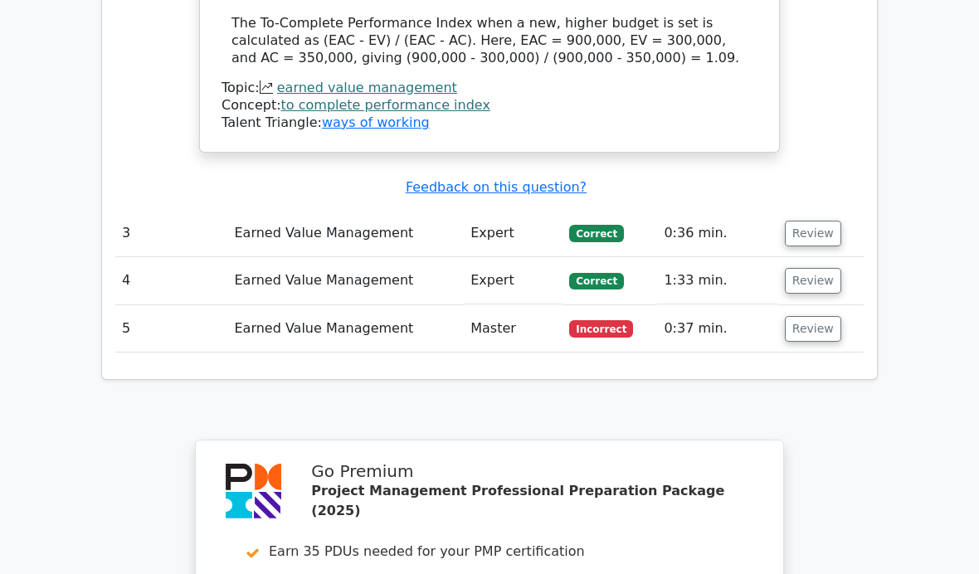
click at [823, 316] on button "Review" at bounding box center [813, 329] width 56 height 26
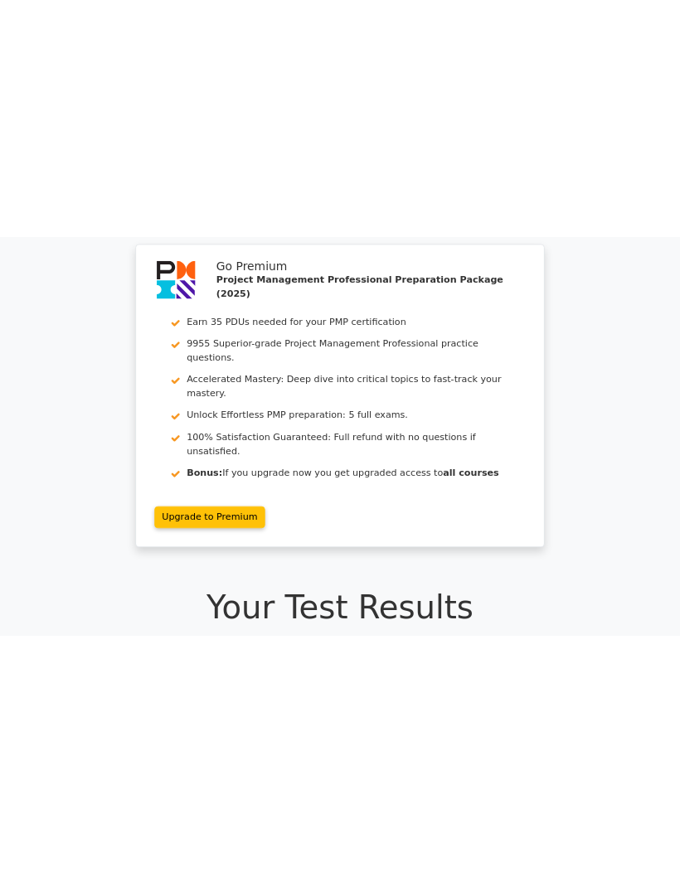
scroll to position [0, 0]
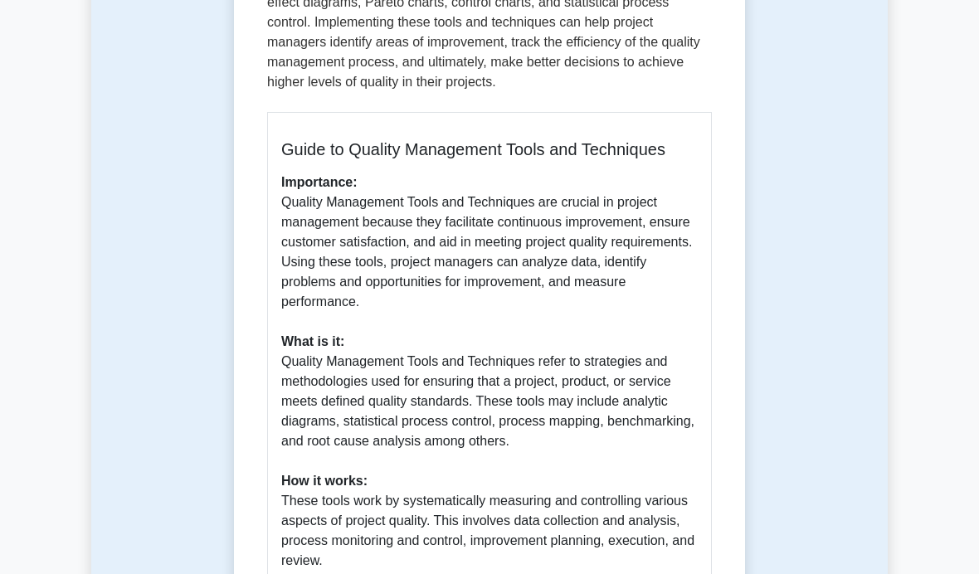
scroll to position [459, 0]
